Goal: Task Accomplishment & Management: Use online tool/utility

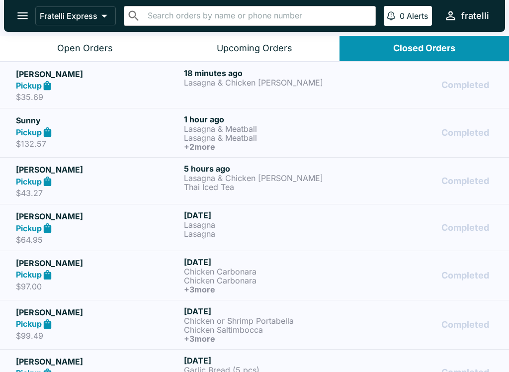
click at [55, 78] on h5 "[PERSON_NAME]" at bounding box center [98, 74] width 164 height 12
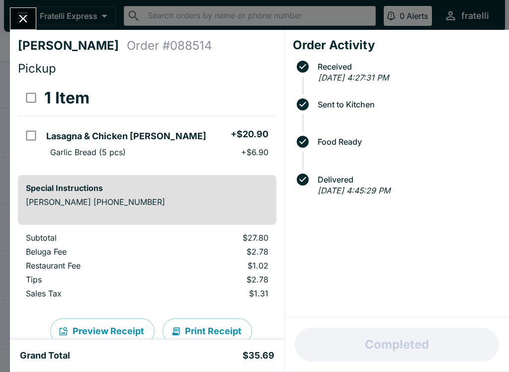
click at [24, 13] on icon "Close" at bounding box center [22, 18] width 13 height 13
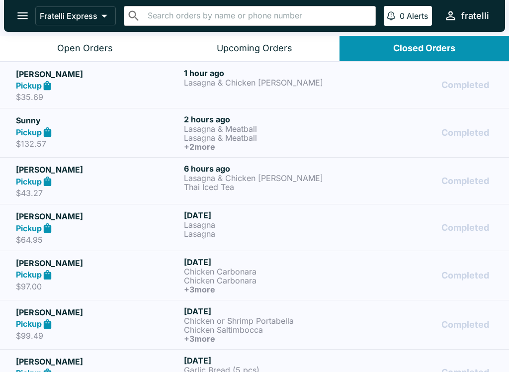
click at [20, 9] on icon "open drawer" at bounding box center [22, 15] width 13 height 13
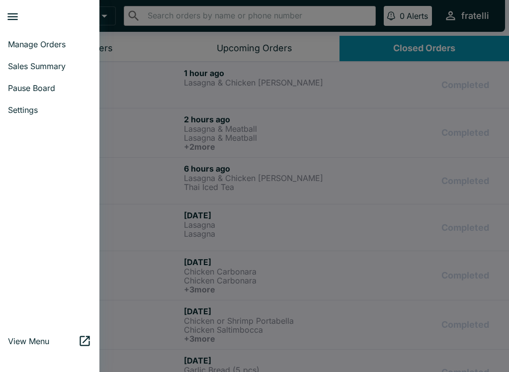
click at [18, 60] on link "Sales Summary" at bounding box center [49, 66] width 99 height 22
select select "03:00"
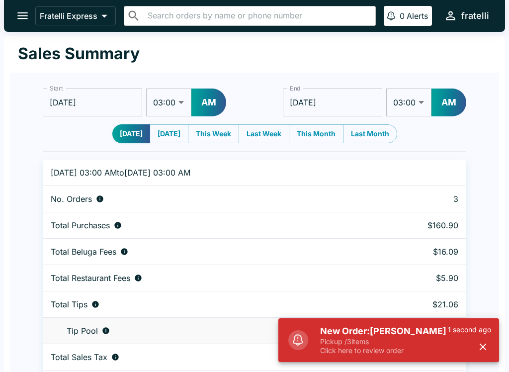
click at [388, 332] on h5 "New Order: [PERSON_NAME]" at bounding box center [384, 331] width 128 height 12
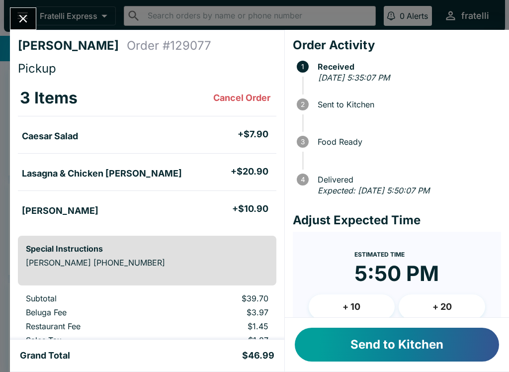
click at [378, 343] on button "Send to Kitchen" at bounding box center [397, 345] width 204 height 34
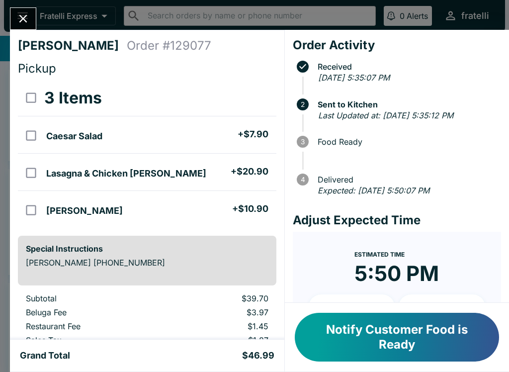
click at [396, 330] on button "Notify Customer Food is Ready" at bounding box center [397, 337] width 204 height 49
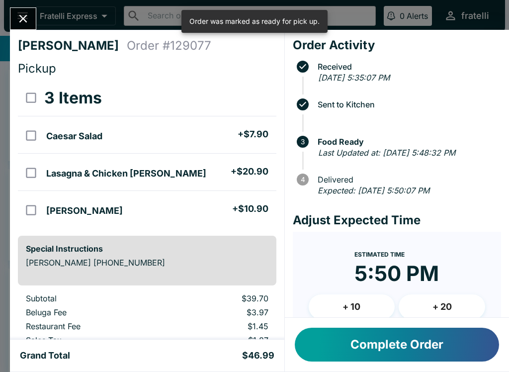
click at [390, 350] on button "Complete Order" at bounding box center [397, 345] width 204 height 34
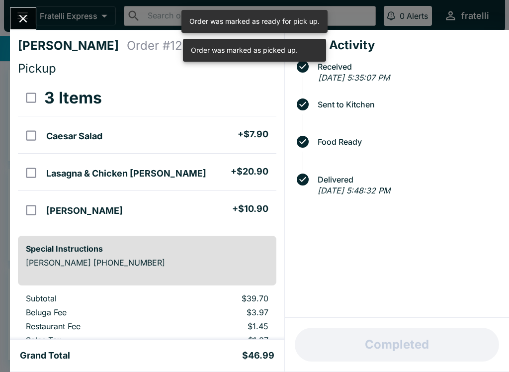
click at [25, 13] on icon "Close" at bounding box center [22, 18] width 13 height 13
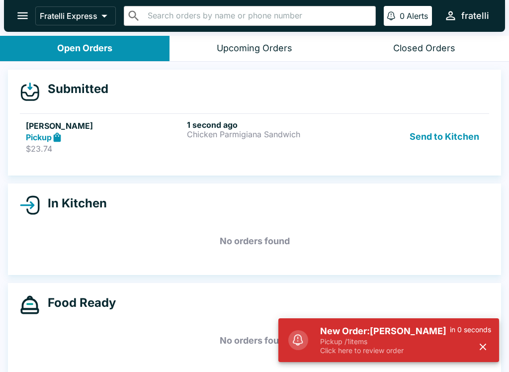
click at [395, 350] on p "Click here to review order" at bounding box center [385, 350] width 130 height 9
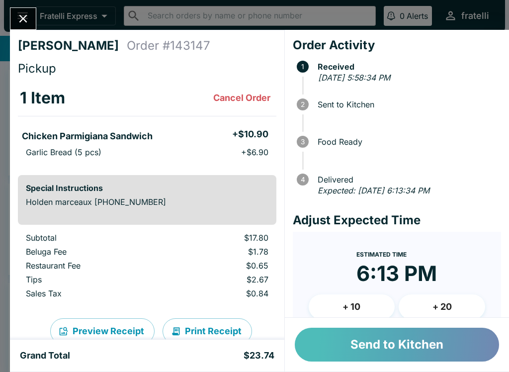
click at [382, 343] on button "Send to Kitchen" at bounding box center [397, 345] width 204 height 34
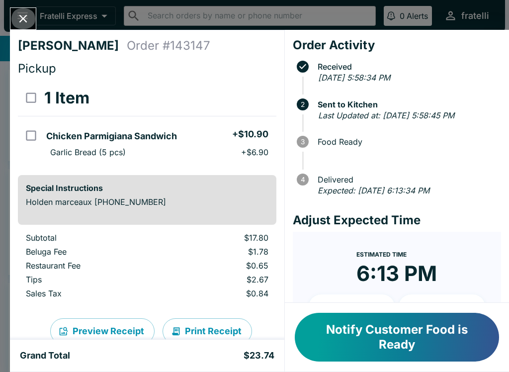
click at [35, 20] on button "Close" at bounding box center [22, 18] width 25 height 21
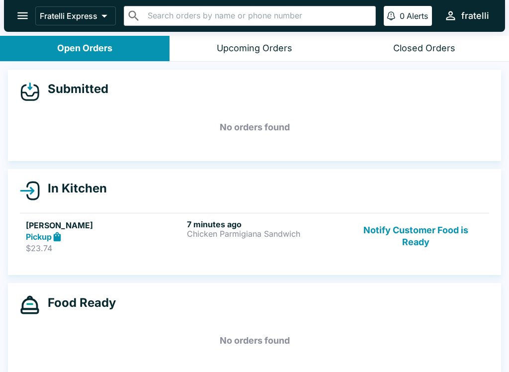
click at [151, 240] on div "Pickup" at bounding box center [104, 236] width 157 height 11
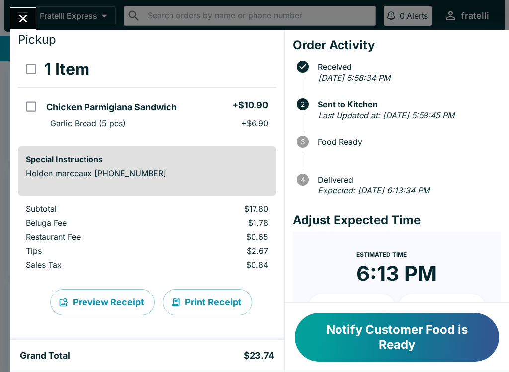
scroll to position [29, 0]
click at [370, 327] on button "Notify Customer Food is Ready" at bounding box center [397, 337] width 204 height 49
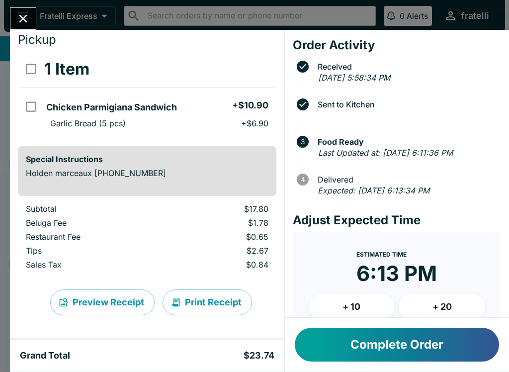
click at [397, 342] on button "Complete Order" at bounding box center [397, 345] width 204 height 34
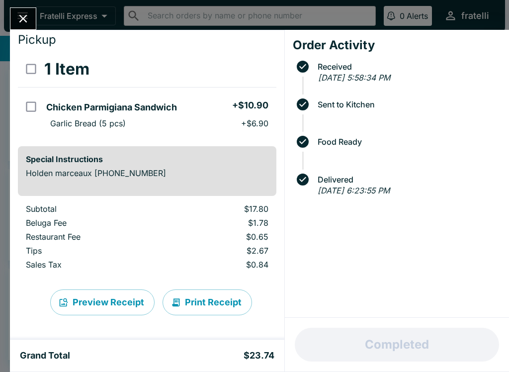
click at [27, 20] on icon "Close" at bounding box center [22, 18] width 13 height 13
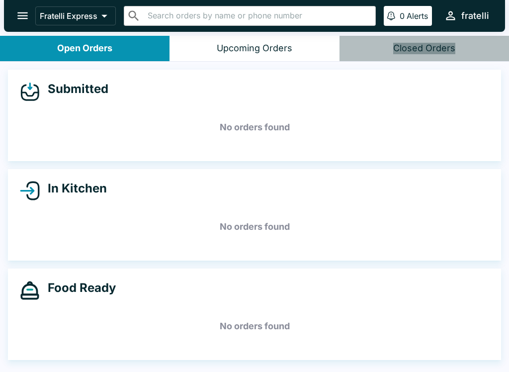
click at [427, 41] on button "Closed Orders" at bounding box center [425, 48] width 170 height 25
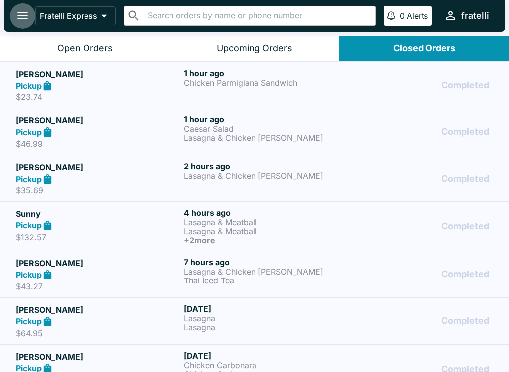
click at [25, 9] on icon "open drawer" at bounding box center [22, 15] width 13 height 13
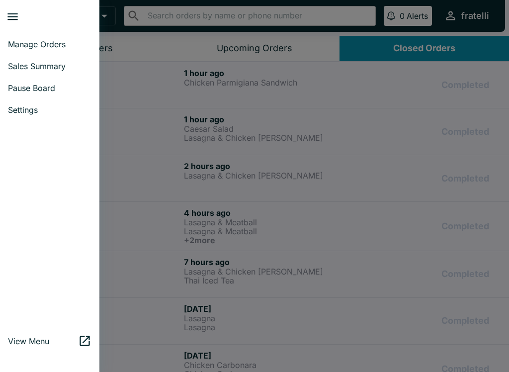
click at [21, 63] on span "Sales Summary" at bounding box center [50, 66] width 84 height 10
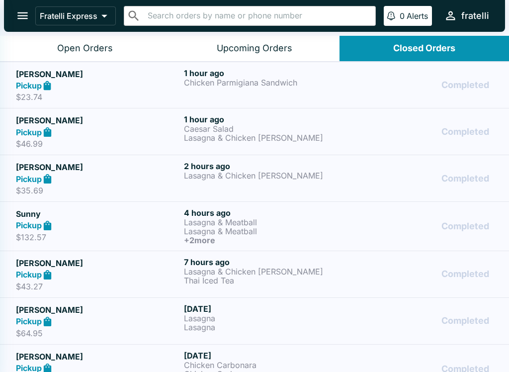
select select "03:00"
